Goal: Navigation & Orientation: Find specific page/section

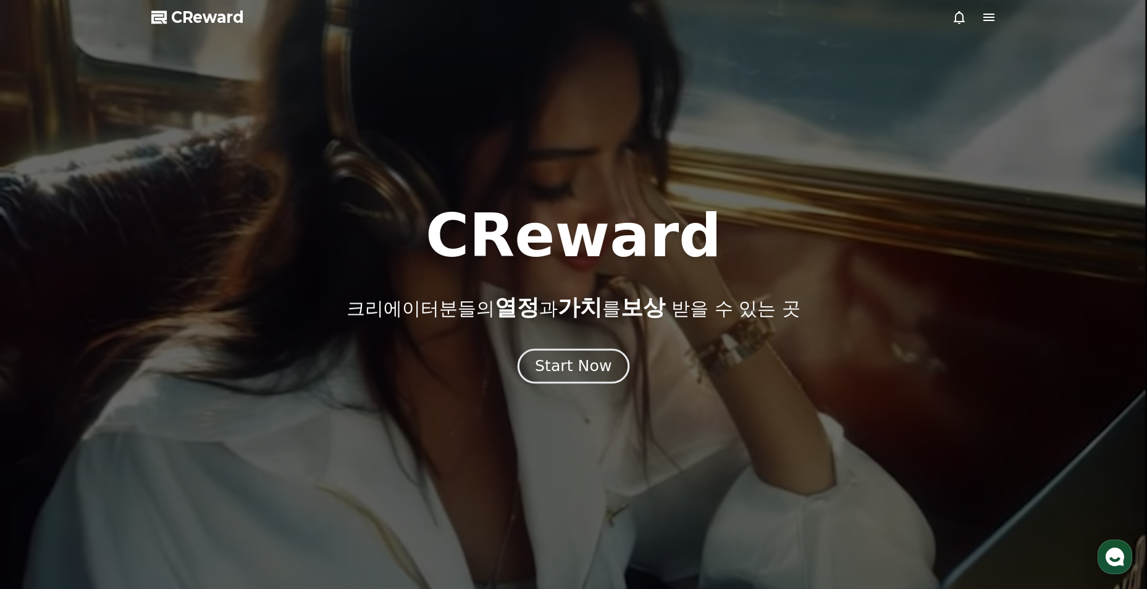
click at [587, 365] on div "Start Now" at bounding box center [573, 366] width 77 height 21
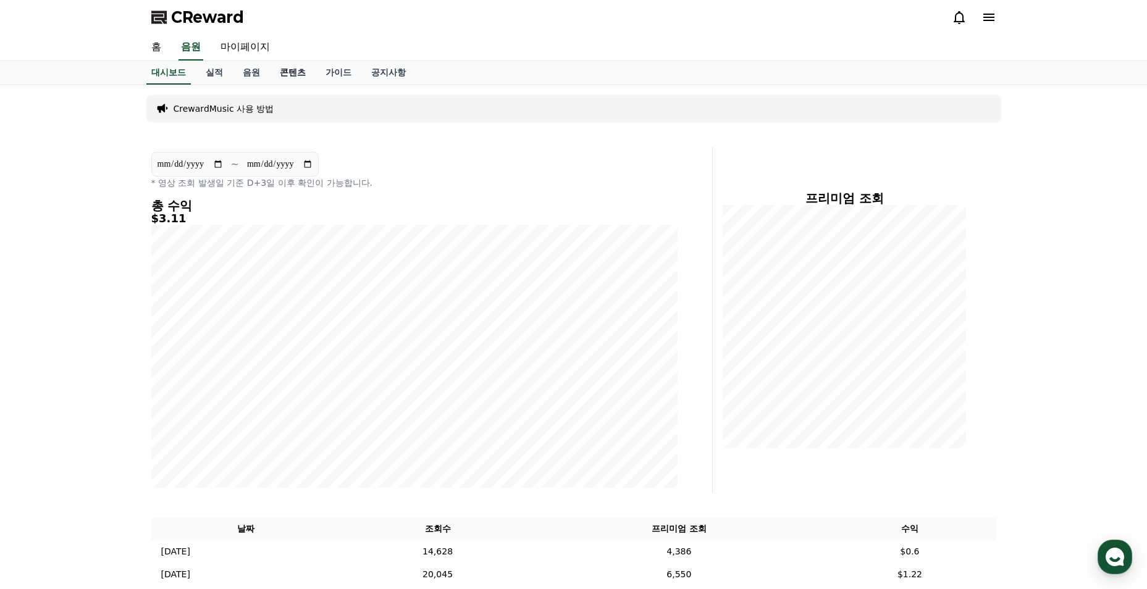
click at [290, 79] on link "콘텐츠" at bounding box center [293, 72] width 46 height 23
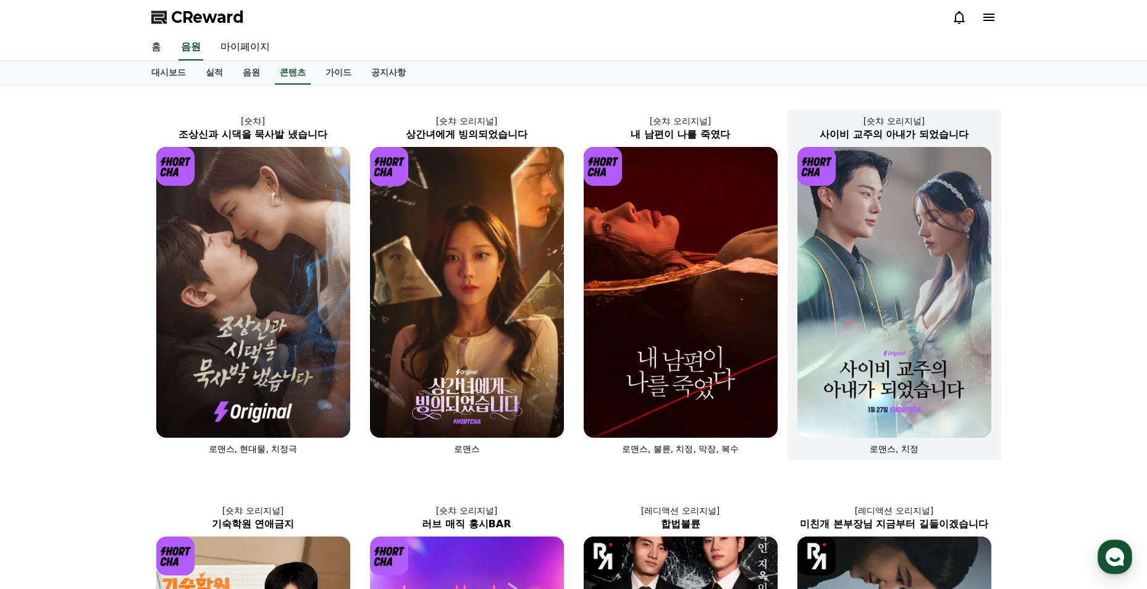
click at [903, 325] on img at bounding box center [894, 292] width 194 height 291
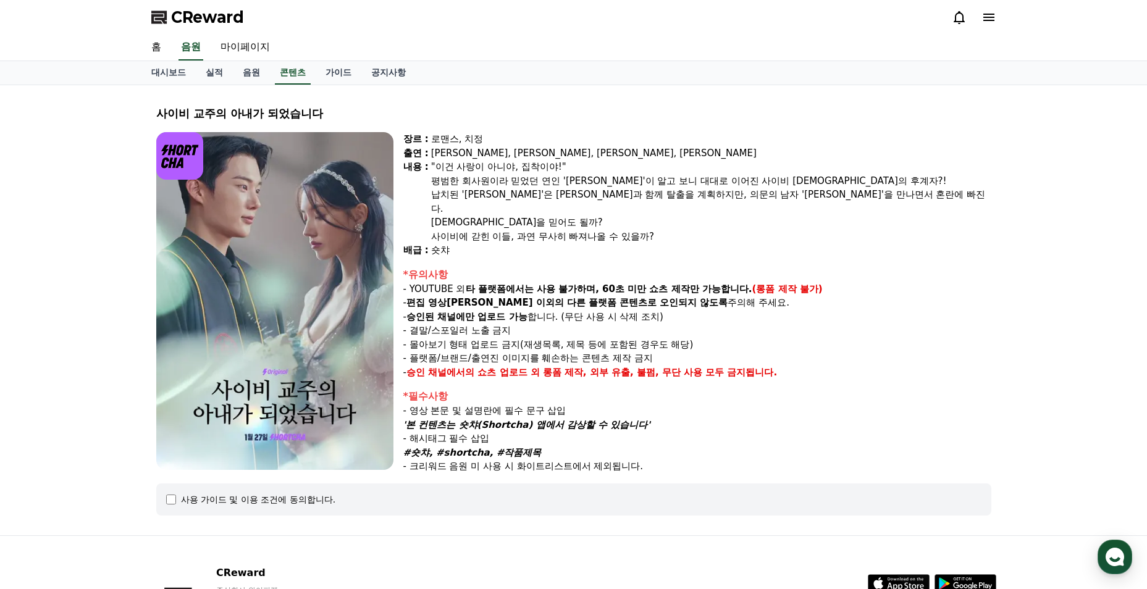
select select
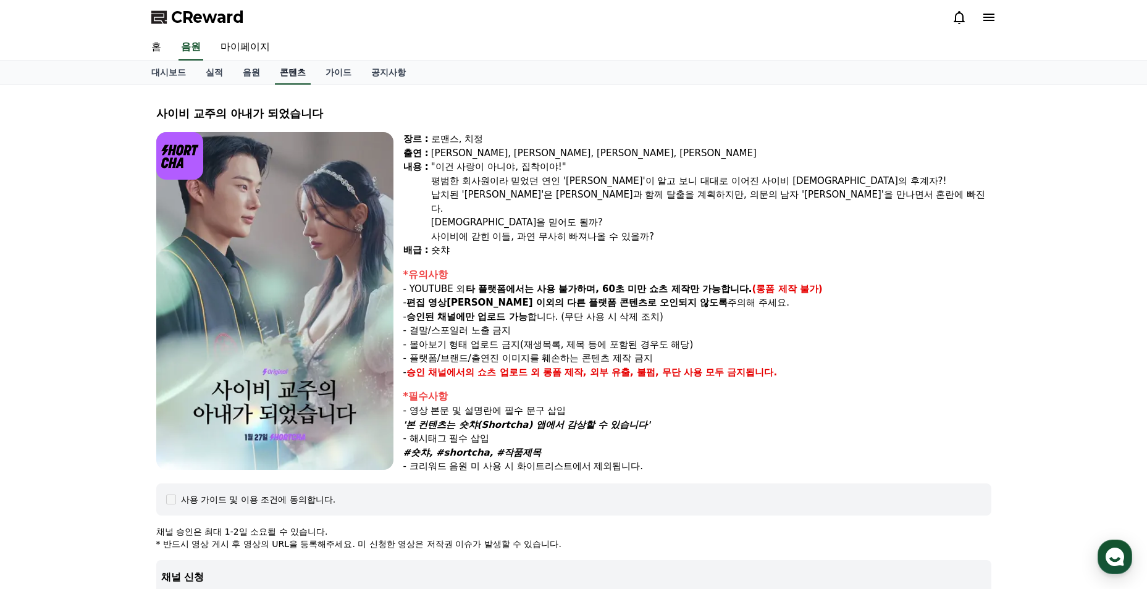
click at [282, 77] on link "콘텐츠" at bounding box center [293, 72] width 36 height 23
click at [288, 75] on link "콘텐츠" at bounding box center [293, 72] width 36 height 23
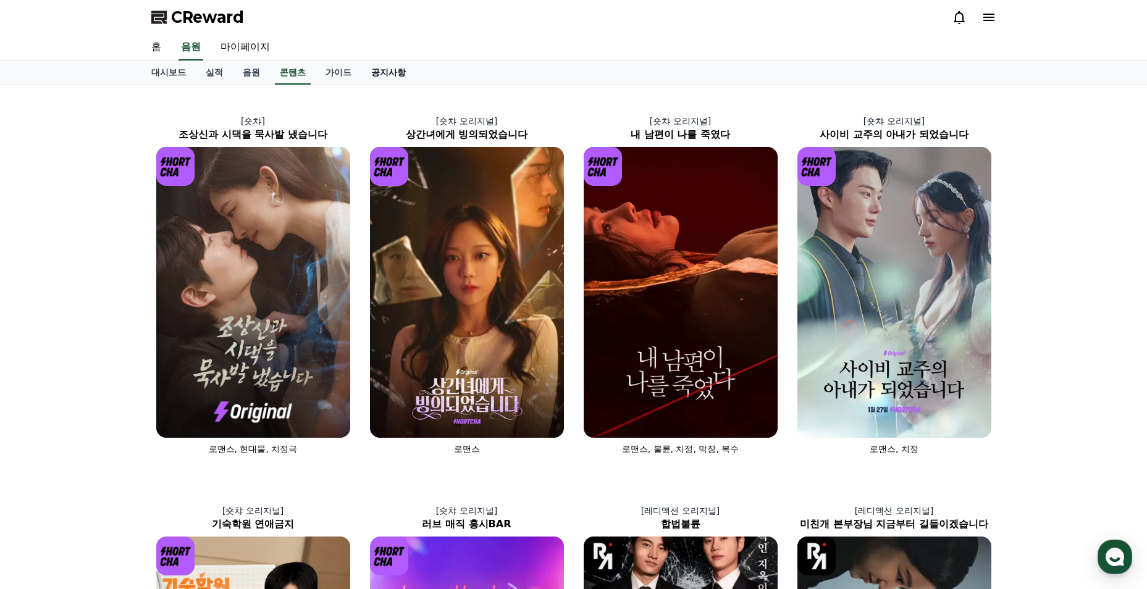
click at [391, 78] on link "공지사항" at bounding box center [388, 72] width 54 height 23
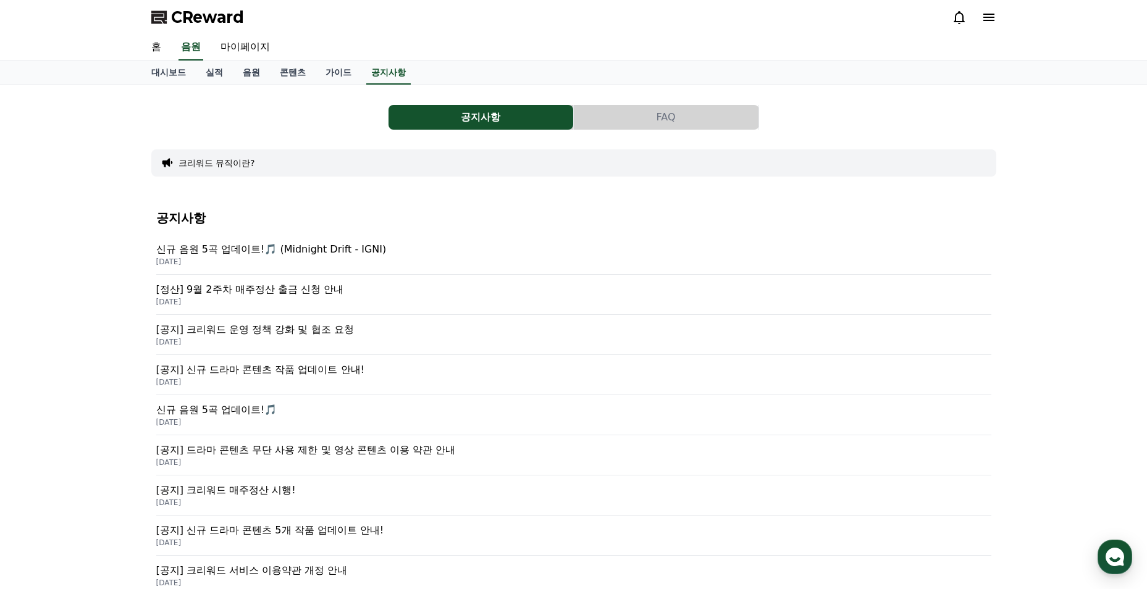
click at [98, 291] on div "공지사항 FAQ 크리워드 뮤직이란? 공지사항 신규 음원 5곡 업데이트!🎵 (Midnight Drift - IGNI) [DATE] [정산] 9월…" at bounding box center [573, 433] width 1147 height 696
